Goal: Contribute content: Add original content to the website for others to see

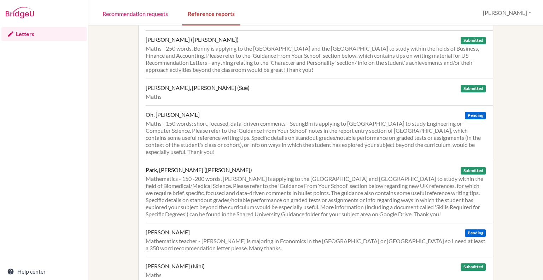
scroll to position [820, 0]
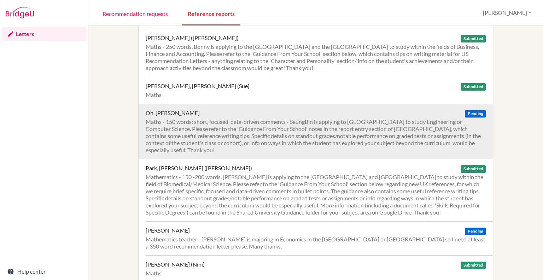
click at [267, 118] on div "Maths - 150 words; short, focused, data-driven comments - SeungBin is applying …" at bounding box center [316, 135] width 340 height 35
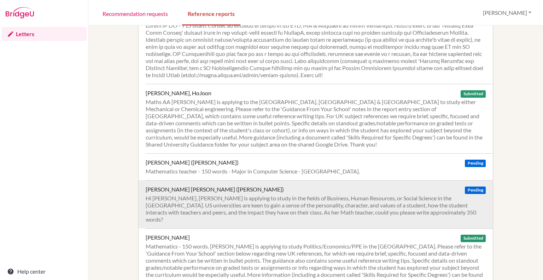
click at [359, 194] on div "Hi [PERSON_NAME], [PERSON_NAME] is applying to study in the fields of Business,…" at bounding box center [316, 208] width 340 height 28
click at [240, 194] on div "Hi Rachel, Annie is applying to study in the fields of Business, Human Resource…" at bounding box center [316, 208] width 340 height 28
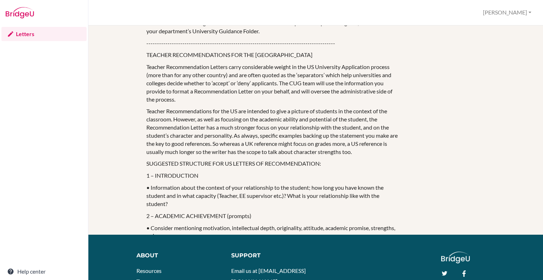
scroll to position [541, 0]
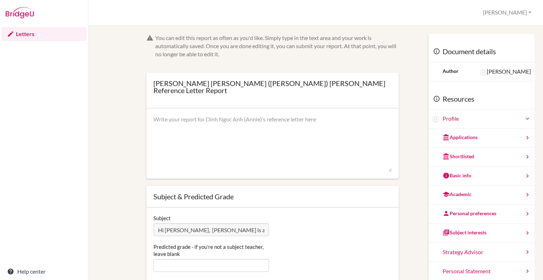
click at [215, 216] on div "Subject Hi Rachel, Annie is applying to study in the fields of Business, Human …" at bounding box center [211, 225] width 123 height 22
click at [230, 116] on textarea at bounding box center [272, 143] width 238 height 57
paste textarea "I have known Annie for five years, both as her Mathematics teacher, form tutor …"
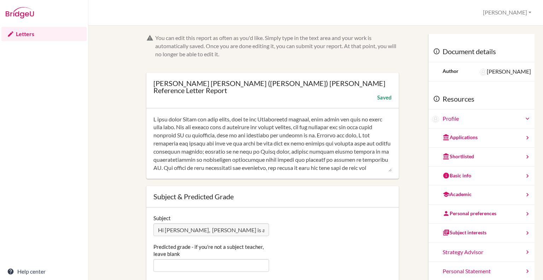
click at [188, 121] on textarea at bounding box center [272, 143] width 238 height 57
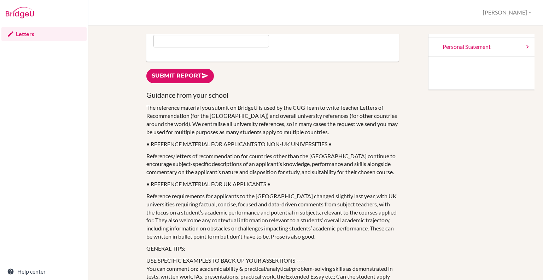
scroll to position [228, 0]
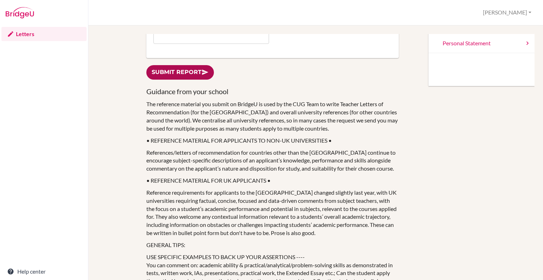
type textarea "I have known Annie for five years, both as her Mathematics teacher, form tutor …"
click at [189, 65] on link "Submit report" at bounding box center [180, 72] width 68 height 14
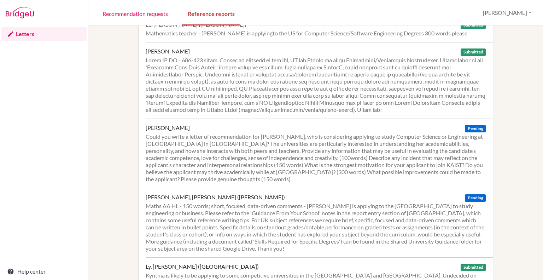
scroll to position [568, 0]
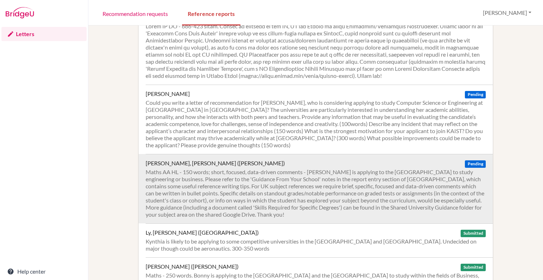
click at [328, 184] on div "Maths AA HL - 150 words; short, focused, data-driven comments - [PERSON_NAME] i…" at bounding box center [316, 192] width 340 height 49
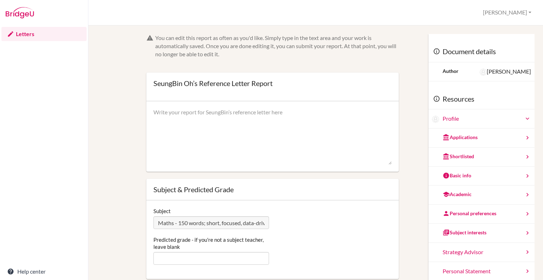
click at [210, 113] on textarea at bounding box center [272, 136] width 238 height 57
paste textarea "SeungBin has made significant progress in Higher Level Maths, particularly with…"
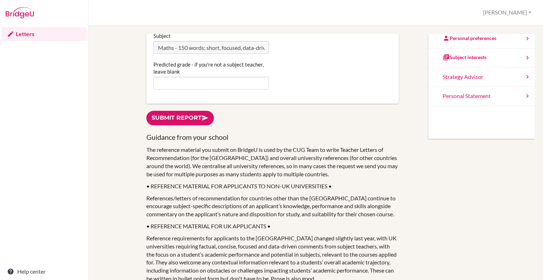
scroll to position [169, 0]
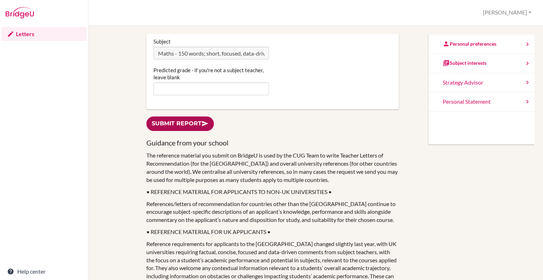
type textarea "SeungBin has made significant progress in Higher Level Maths, particularly with…"
click at [160, 125] on link "Submit report" at bounding box center [180, 123] width 68 height 14
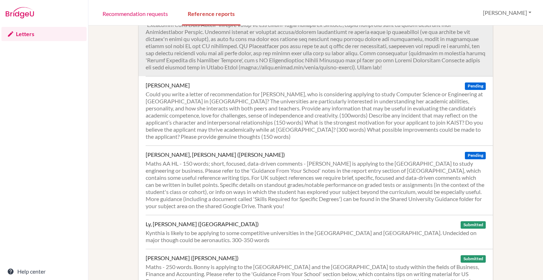
scroll to position [573, 0]
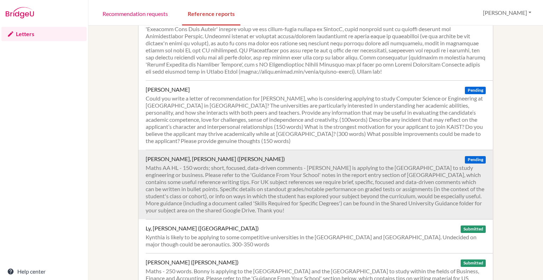
click at [261, 164] on div "Maths AA HL - 150 words; short, focused, data-driven comments - [PERSON_NAME] i…" at bounding box center [316, 188] width 340 height 49
click at [297, 170] on div "Maths AA HL - 150 words; short, focused, data-driven comments - [PERSON_NAME] i…" at bounding box center [316, 188] width 340 height 49
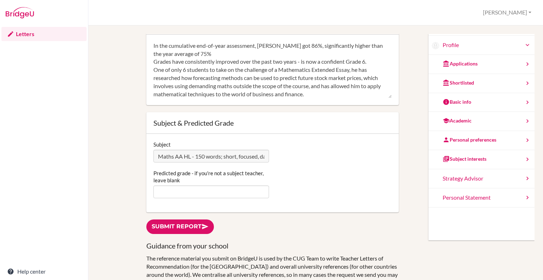
scroll to position [74, 0]
type textarea "I’ve known Andy for 5 years, as his form tutor, HL maths teacher and Extended E…"
click at [188, 218] on link "Submit report" at bounding box center [180, 225] width 68 height 14
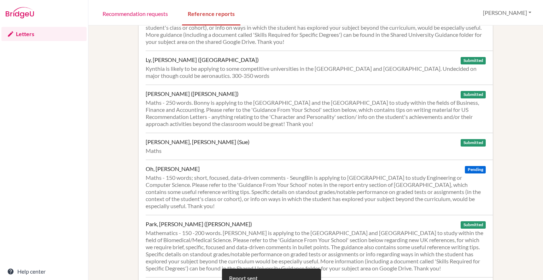
scroll to position [742, 0]
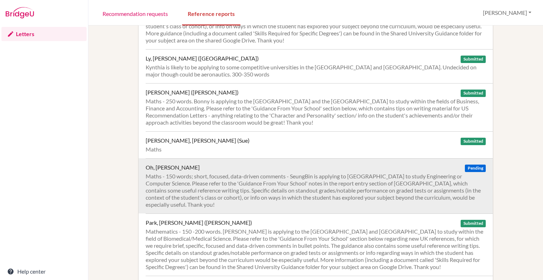
click at [187, 173] on div "Maths - 150 words; short, focused, data-driven comments - SeungBin is applying …" at bounding box center [316, 190] width 340 height 35
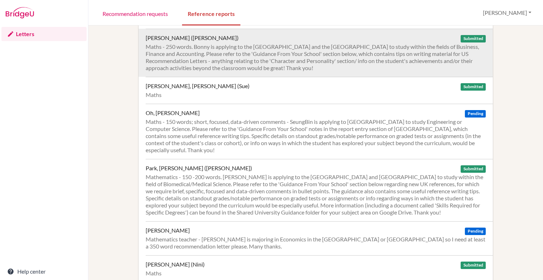
scroll to position [783, 0]
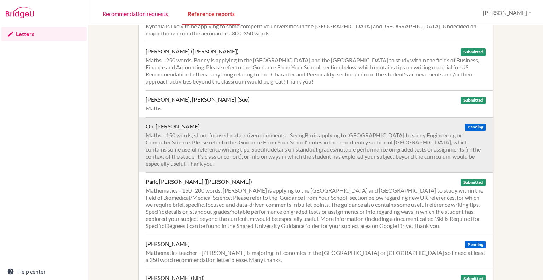
click at [214, 132] on div "Maths - 150 words; short, focused, data-driven comments - SeungBin is applying …" at bounding box center [316, 149] width 340 height 35
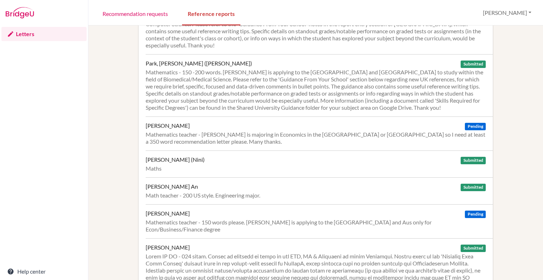
scroll to position [902, 0]
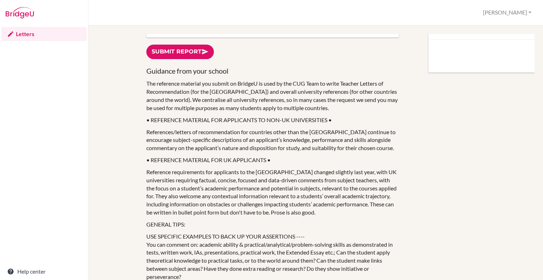
scroll to position [250, 0]
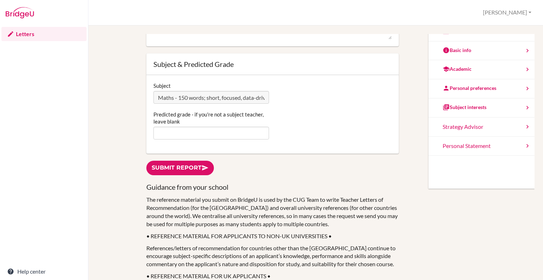
scroll to position [124, 0]
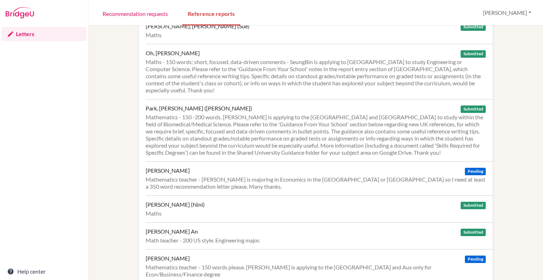
scroll to position [871, 0]
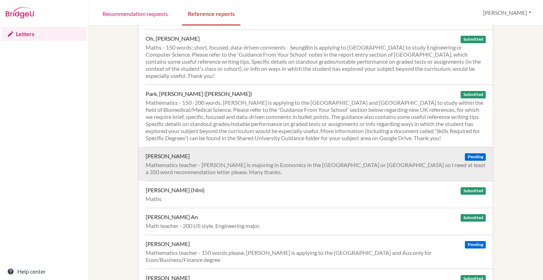
click at [197, 161] on div "Mathematics teacher - [PERSON_NAME] is majoring in Economics in the [GEOGRAPHIC…" at bounding box center [316, 168] width 340 height 14
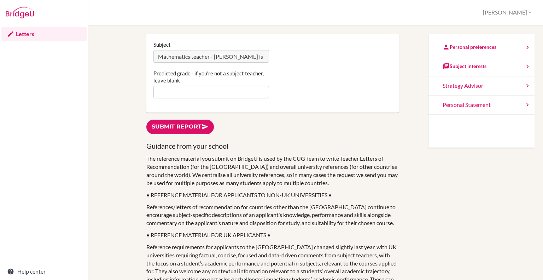
scroll to position [166, 0]
